Goal: Task Accomplishment & Management: Use online tool/utility

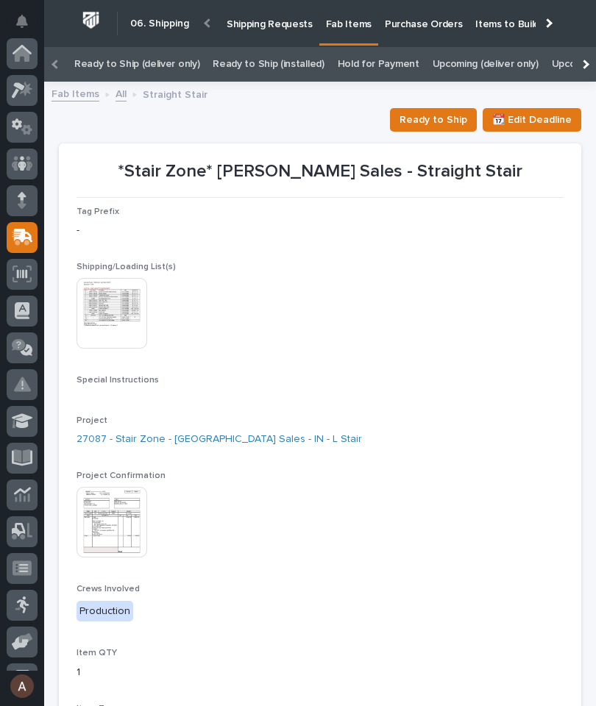
click at [26, 88] on icon at bounding box center [26, 88] width 13 height 15
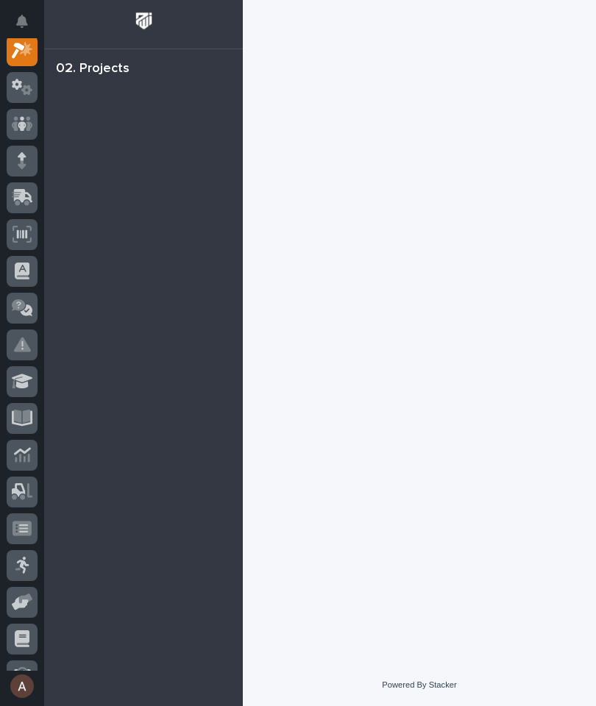
scroll to position [37, 0]
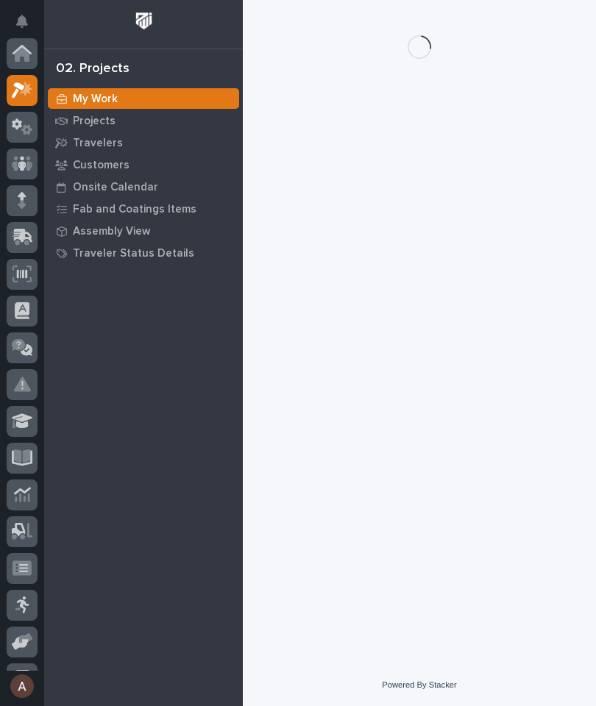
scroll to position [37, 0]
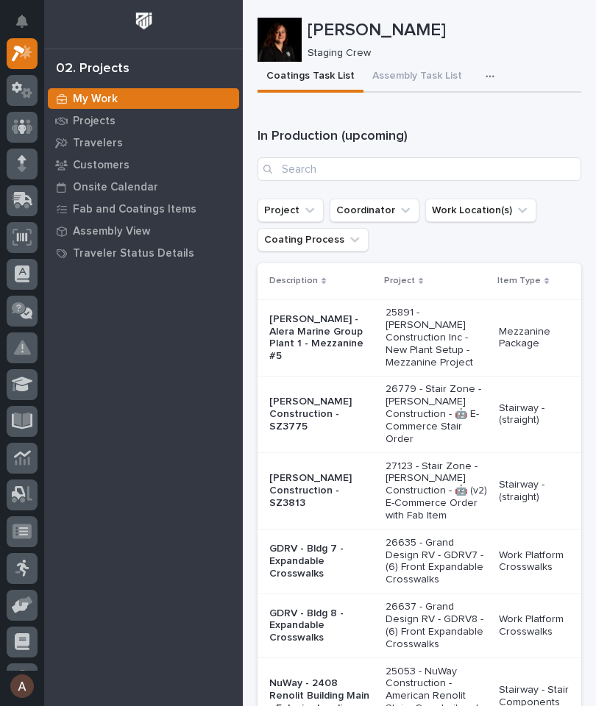
click at [485, 72] on icon "button" at bounding box center [489, 76] width 9 height 10
click at [456, 118] on span "Staging Task List" at bounding box center [442, 116] width 79 height 13
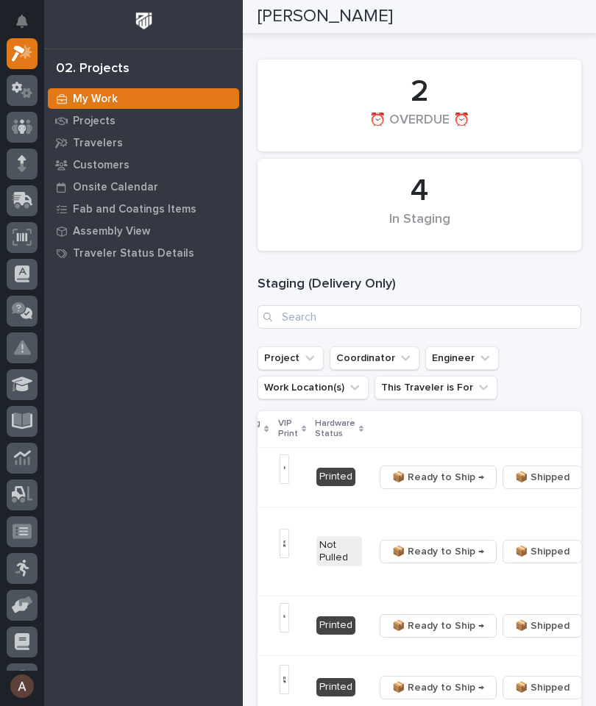
scroll to position [0, 444]
click at [595, 477] on icon "button" at bounding box center [598, 477] width 3 height 10
click at [508, 538] on span "🔩 Hardware" at bounding box center [494, 530] width 62 height 18
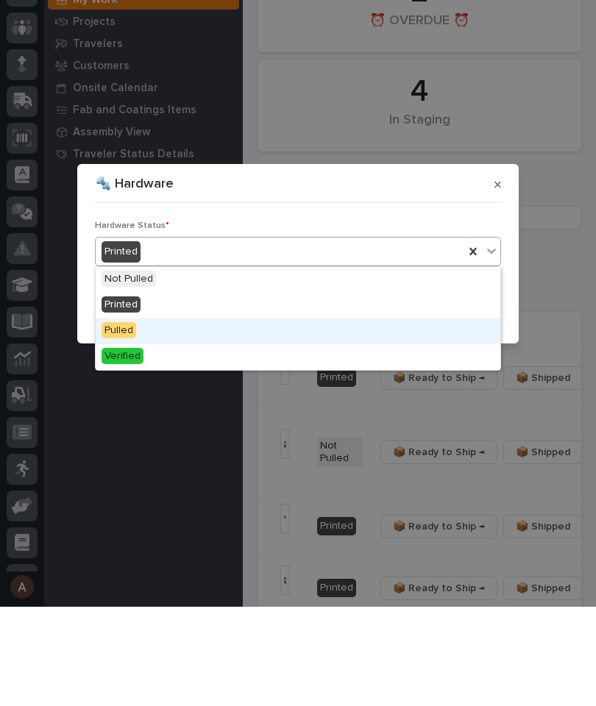
click at [237, 418] on div "Pulled" at bounding box center [298, 431] width 405 height 26
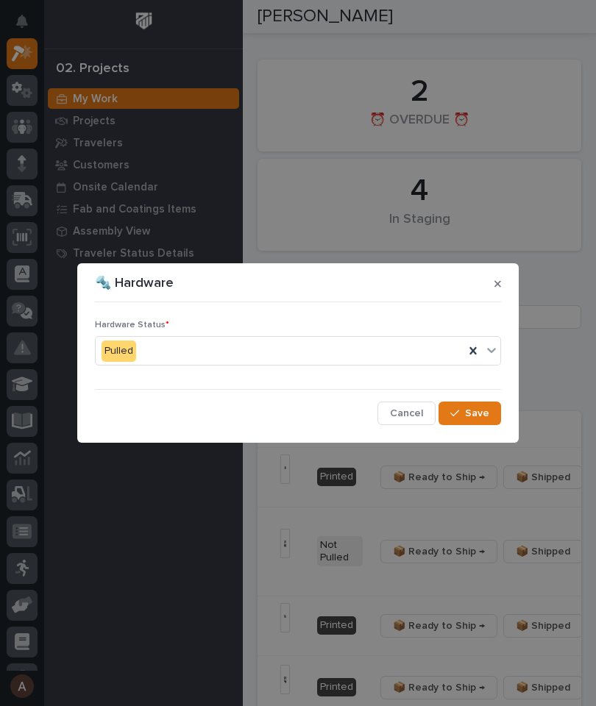
click at [483, 414] on span "Save" at bounding box center [477, 413] width 24 height 13
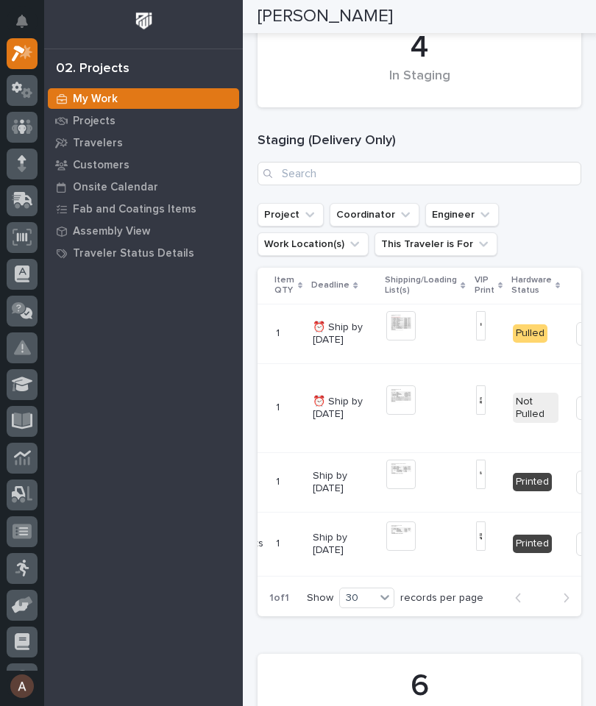
scroll to position [0, 232]
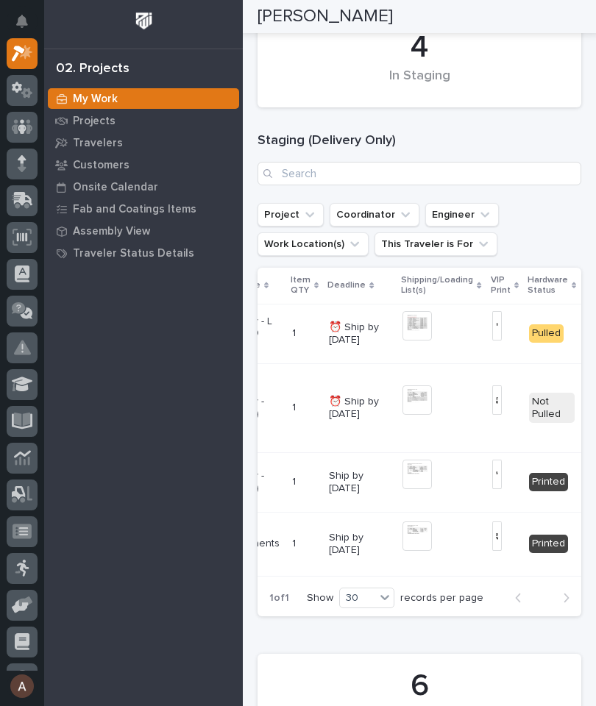
click at [492, 489] on img at bounding box center [497, 474] width 10 height 29
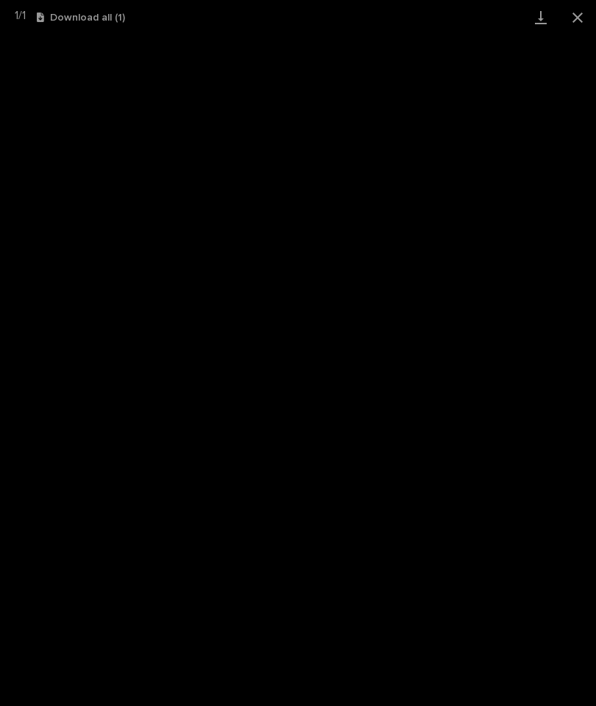
click at [548, 17] on link "Download" at bounding box center [540, 17] width 37 height 35
click at [576, 14] on button "Close gallery" at bounding box center [577, 17] width 37 height 35
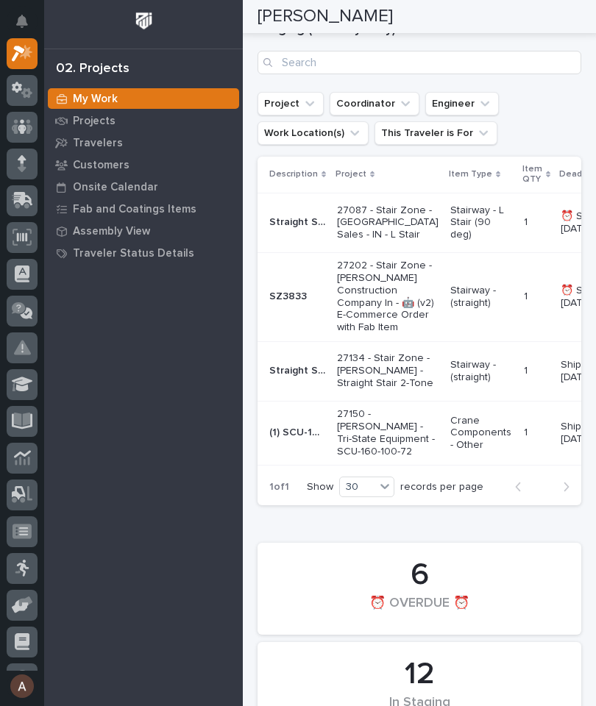
scroll to position [0, 0]
